Goal: Task Accomplishment & Management: Manage account settings

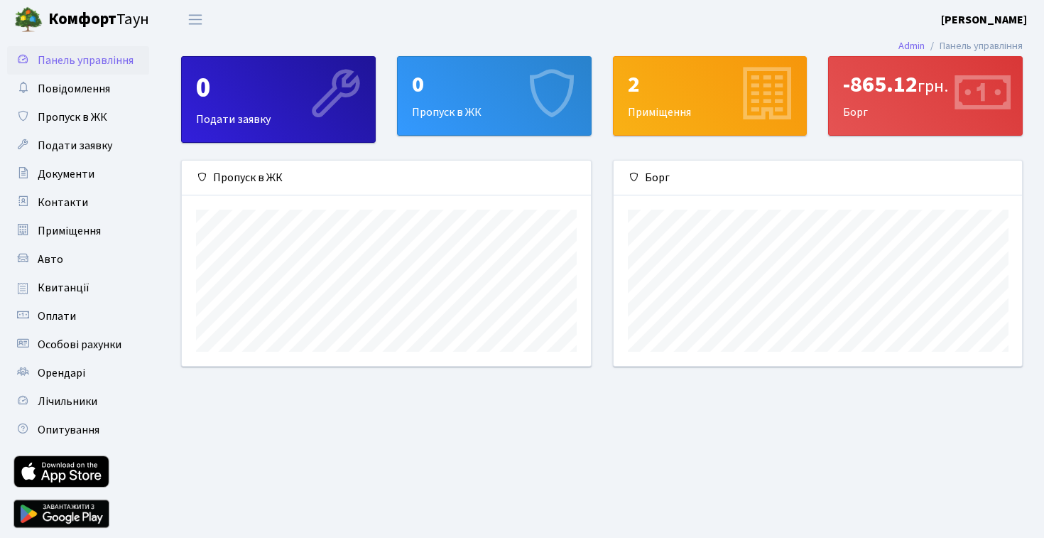
scroll to position [205, 408]
click at [97, 153] on span "Подати заявку" at bounding box center [75, 146] width 75 height 16
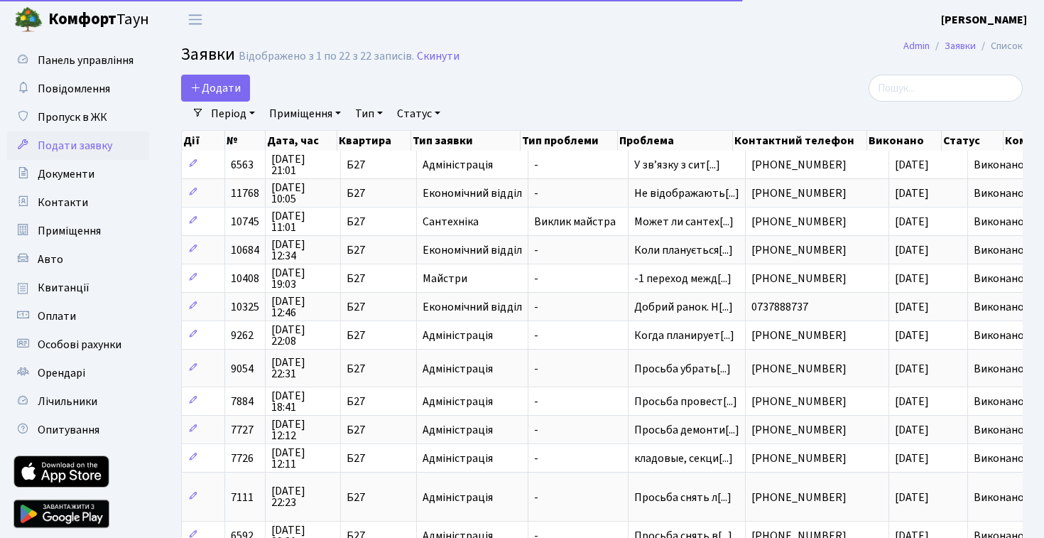
select select "25"
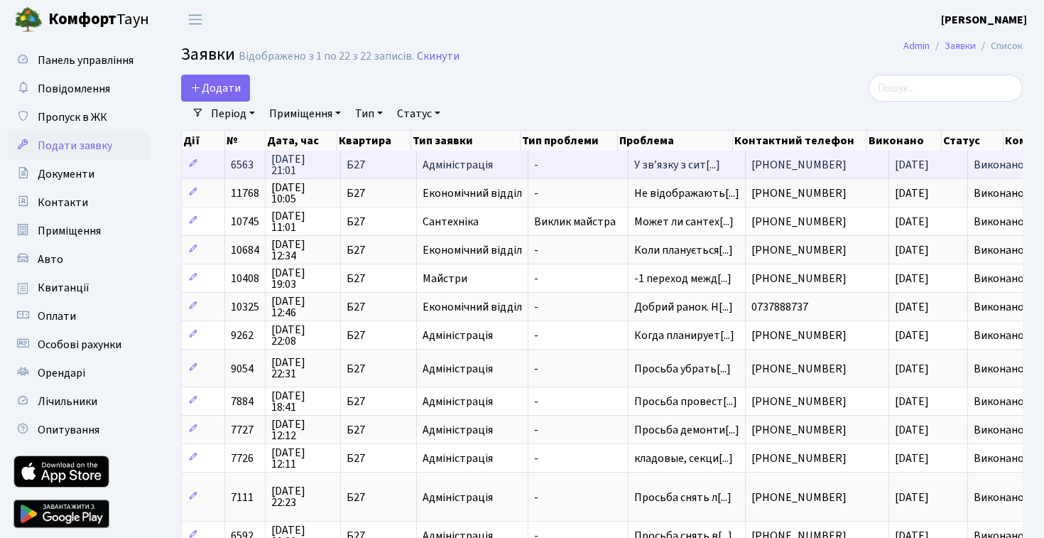
click at [474, 170] on span "Адміністрація" at bounding box center [472, 164] width 99 height 11
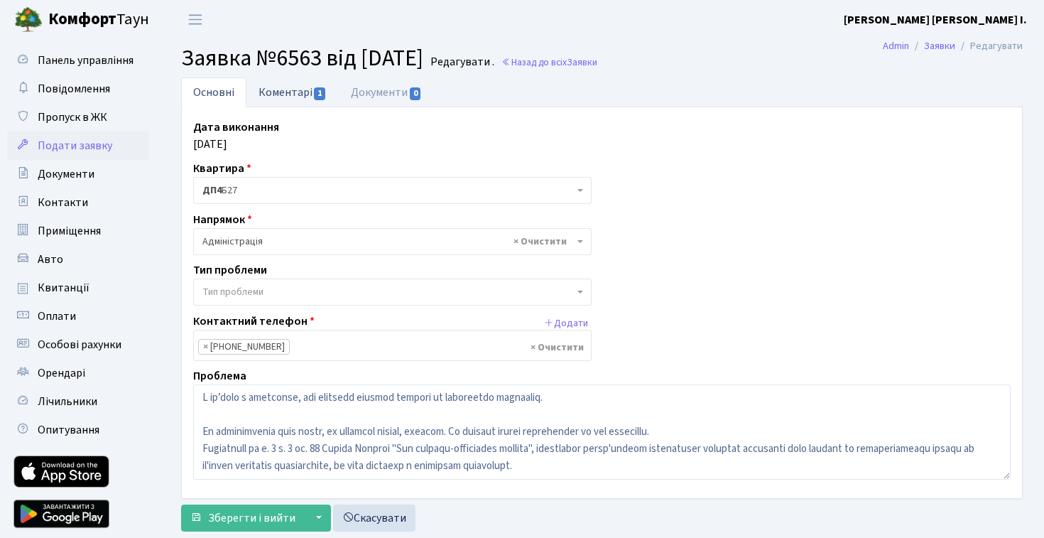
click at [306, 89] on link "Коментарі 1" at bounding box center [292, 91] width 92 height 29
